Goal: Task Accomplishment & Management: Manage account settings

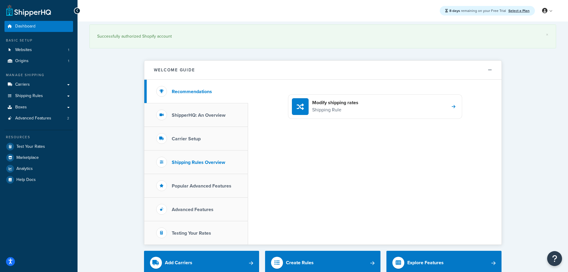
click at [214, 164] on h3 "Shipping Rules Overview" at bounding box center [198, 161] width 53 height 5
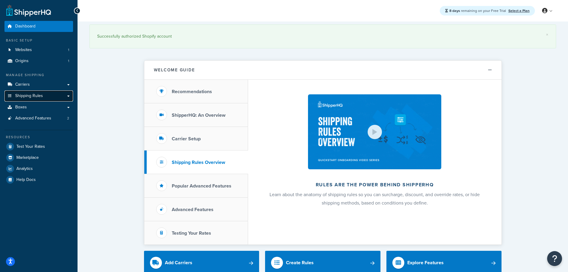
click at [24, 93] on span "Shipping Rules" at bounding box center [29, 95] width 28 height 5
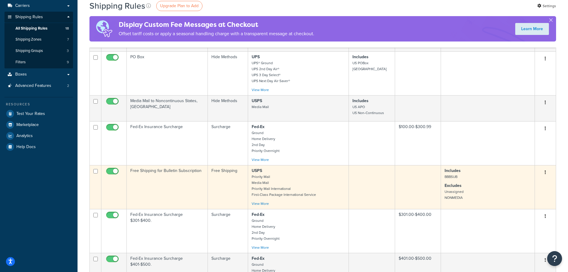
scroll to position [89, 0]
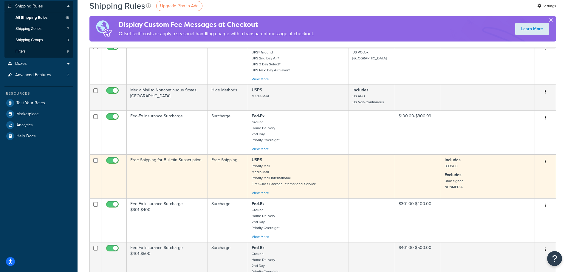
click at [546, 162] on button "button" at bounding box center [545, 162] width 8 height 10
click at [515, 174] on link "Edit" at bounding box center [525, 173] width 47 height 12
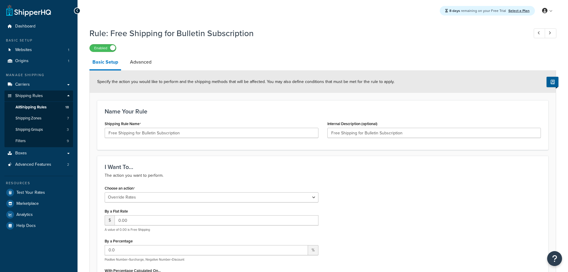
select select "OVERRIDE"
select select "ITEM"
click at [138, 62] on link "Advanced" at bounding box center [140, 62] width 27 height 14
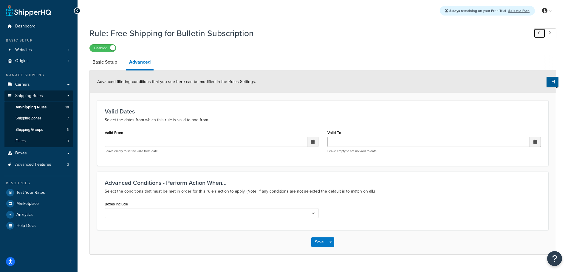
click at [539, 34] on icon at bounding box center [538, 33] width 2 height 4
click at [35, 106] on span "All Shipping Rules" at bounding box center [30, 107] width 31 height 5
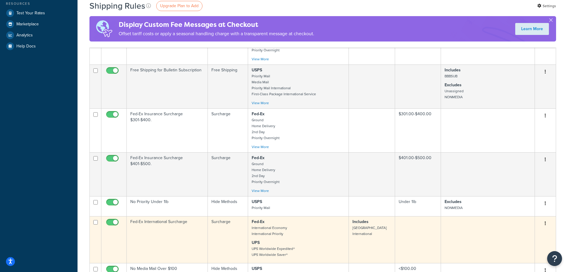
scroll to position [179, 0]
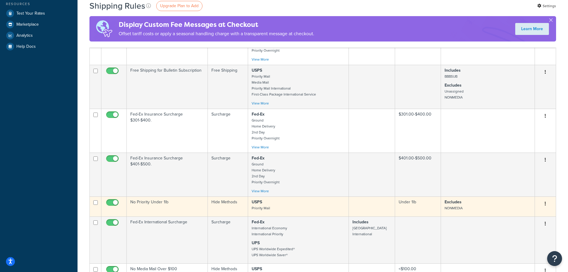
click at [543, 201] on button "button" at bounding box center [545, 204] width 8 height 10
click at [514, 213] on link "Edit" at bounding box center [525, 215] width 47 height 12
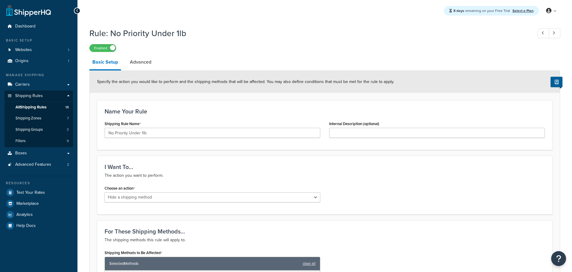
select select "HIDE"
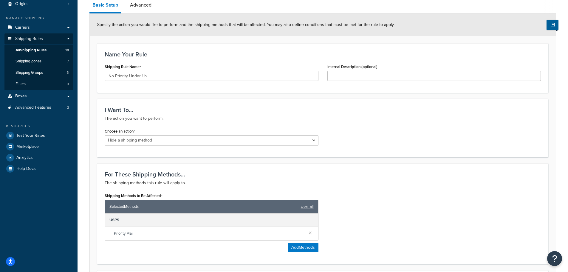
scroll to position [60, 0]
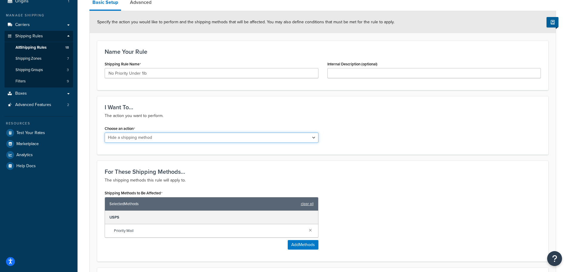
click at [316, 137] on select "Choose an action Override Rates Surcharge or discount rates Hide a shipping met…" at bounding box center [212, 137] width 214 height 10
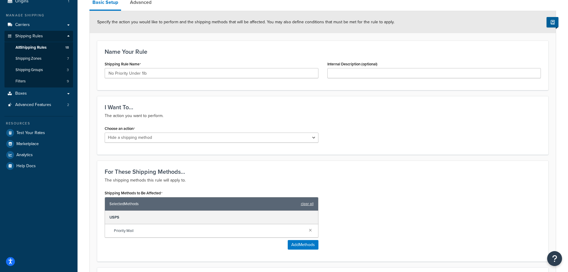
click at [373, 136] on div "Choose an action Choose an action Override Rates Surcharge or discount rates Hi…" at bounding box center [322, 135] width 445 height 23
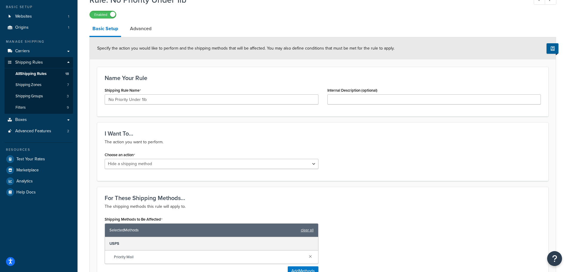
scroll to position [0, 0]
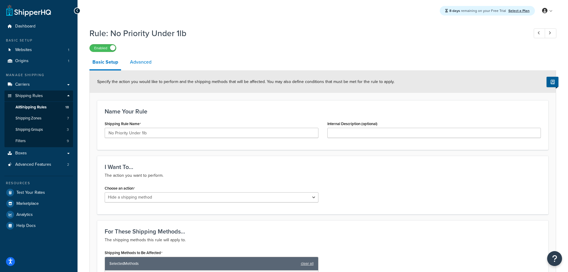
click at [147, 61] on link "Advanced" at bounding box center [140, 62] width 27 height 14
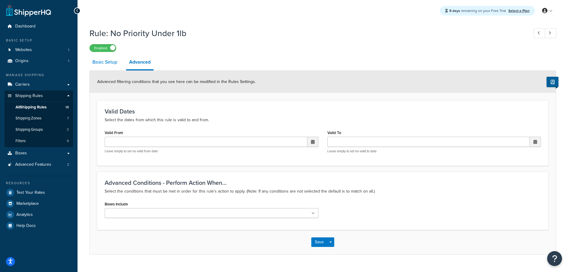
click at [101, 65] on link "Basic Setup" at bounding box center [104, 62] width 31 height 14
select select "HIDE"
click at [100, 49] on label "Enabled" at bounding box center [103, 47] width 26 height 7
click at [41, 109] on span "All Shipping Rules" at bounding box center [30, 107] width 31 height 5
click at [318, 240] on button "Save" at bounding box center [319, 242] width 16 height 10
